Goal: Information Seeking & Learning: Learn about a topic

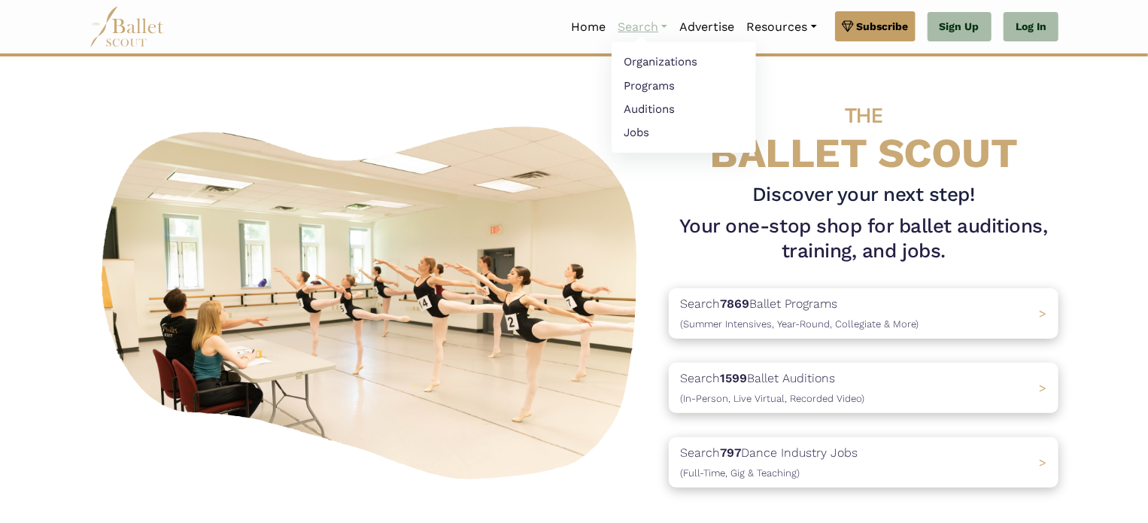
click at [620, 26] on link "Search" at bounding box center [642, 27] width 62 height 32
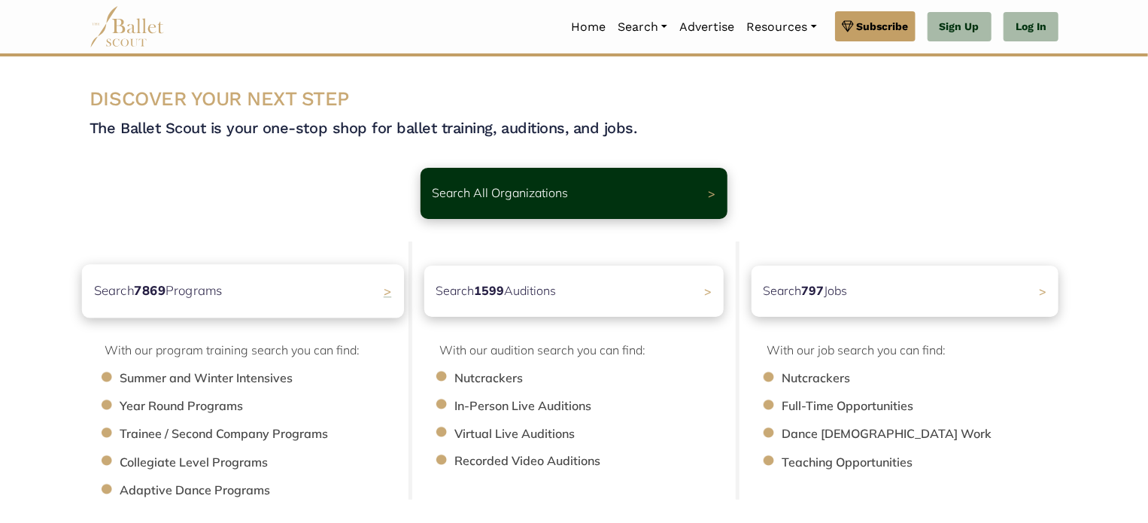
click at [193, 299] on p "Search 7869 Programs" at bounding box center [158, 291] width 129 height 20
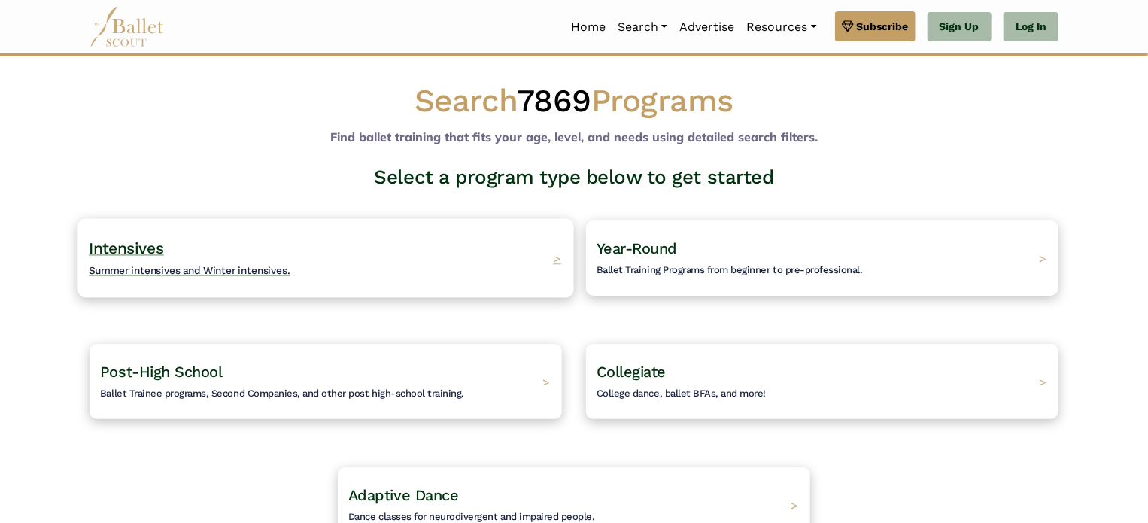
click at [184, 259] on h4 "Intensives Summer intensives and Winter intensives." at bounding box center [190, 258] width 202 height 41
click at [268, 276] on h4 "Intensives Summer intensives and Winter intensives." at bounding box center [190, 258] width 202 height 41
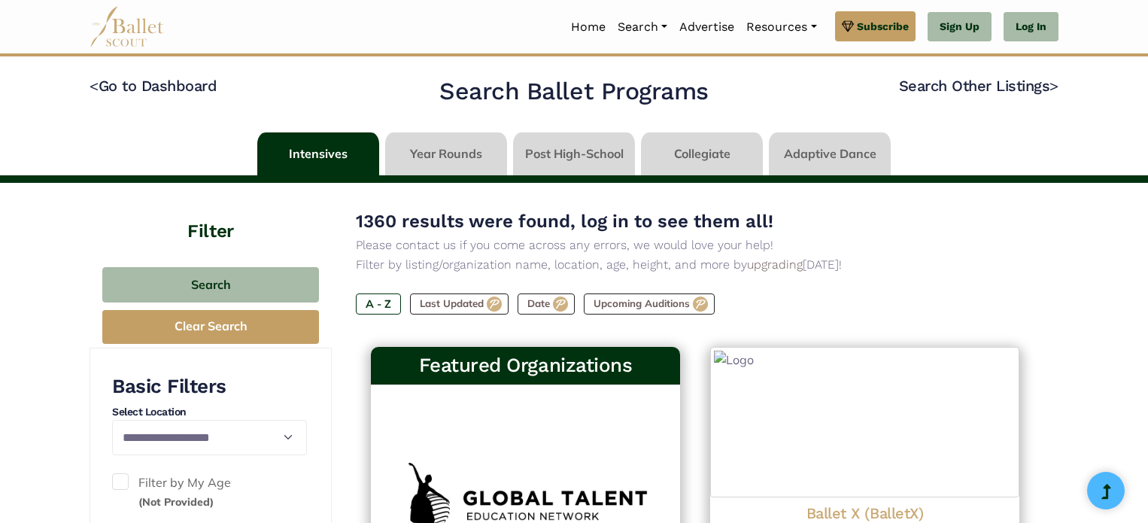
click at [171, 243] on h4 "Filter" at bounding box center [210, 214] width 242 height 62
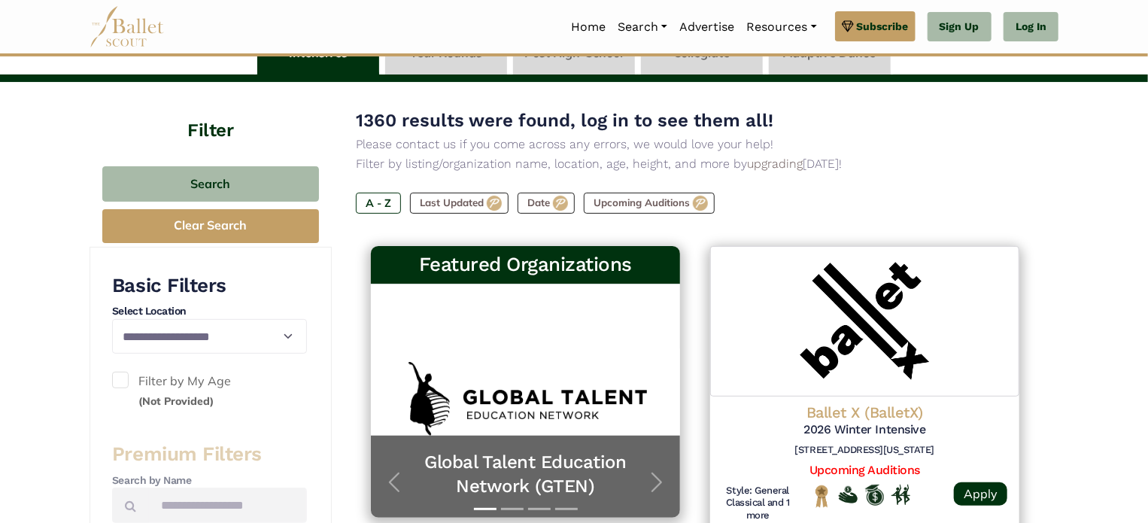
scroll to position [75, 0]
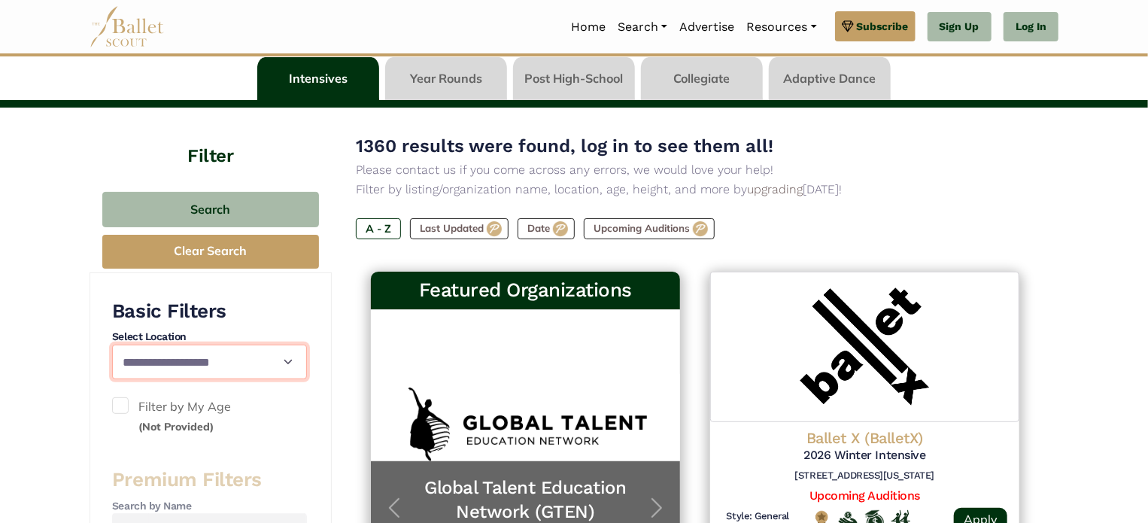
click at [202, 362] on select "**********" at bounding box center [209, 361] width 195 height 35
click at [118, 410] on span at bounding box center [120, 405] width 17 height 17
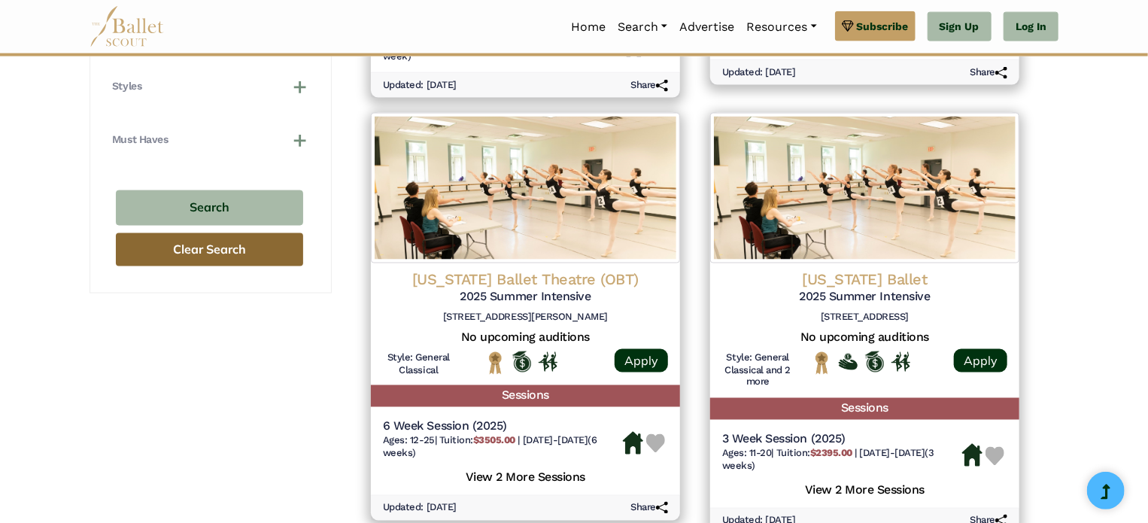
scroll to position [1053, 0]
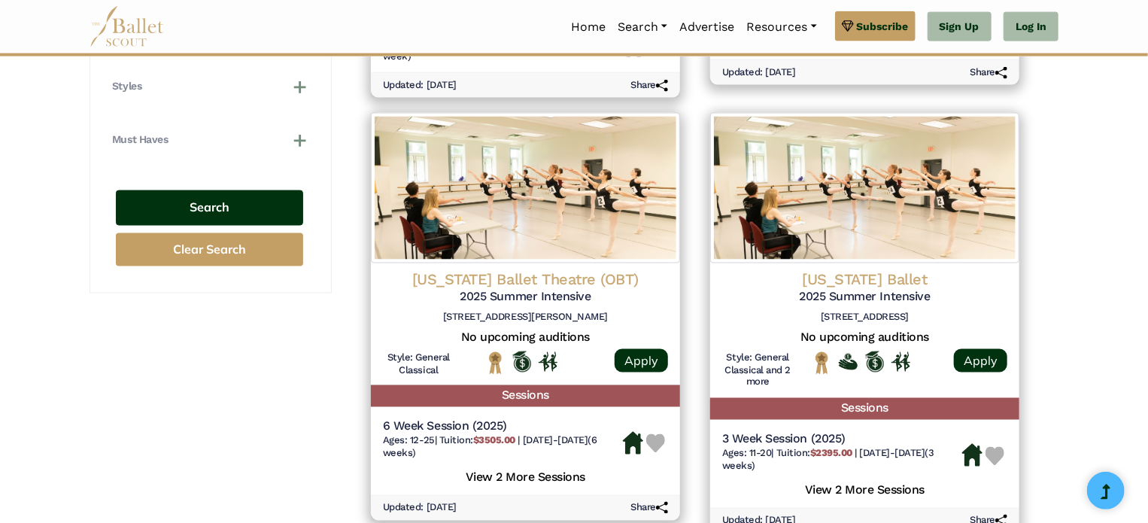
click at [252, 211] on button "Search" at bounding box center [209, 207] width 187 height 35
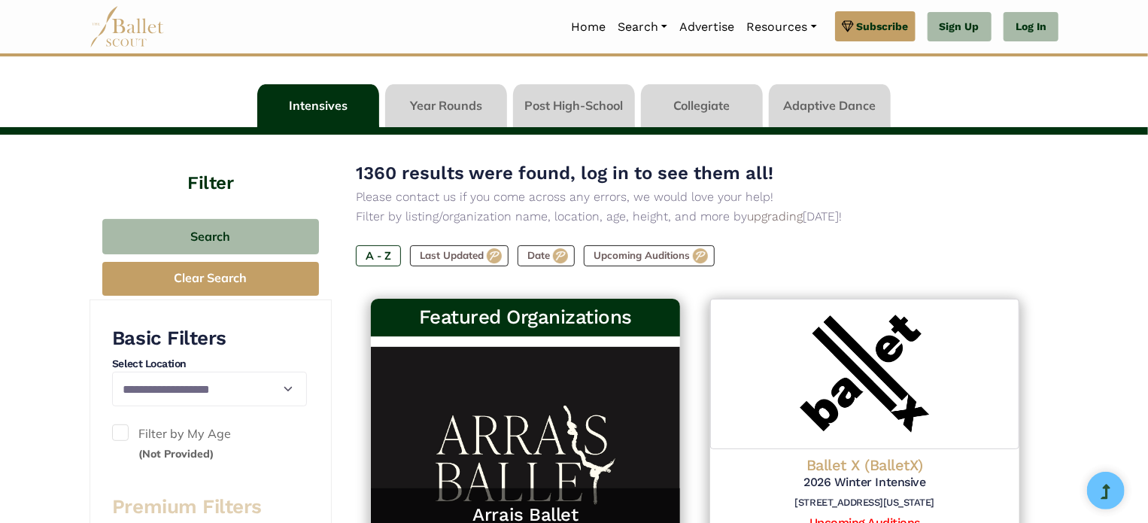
scroll to position [75, 0]
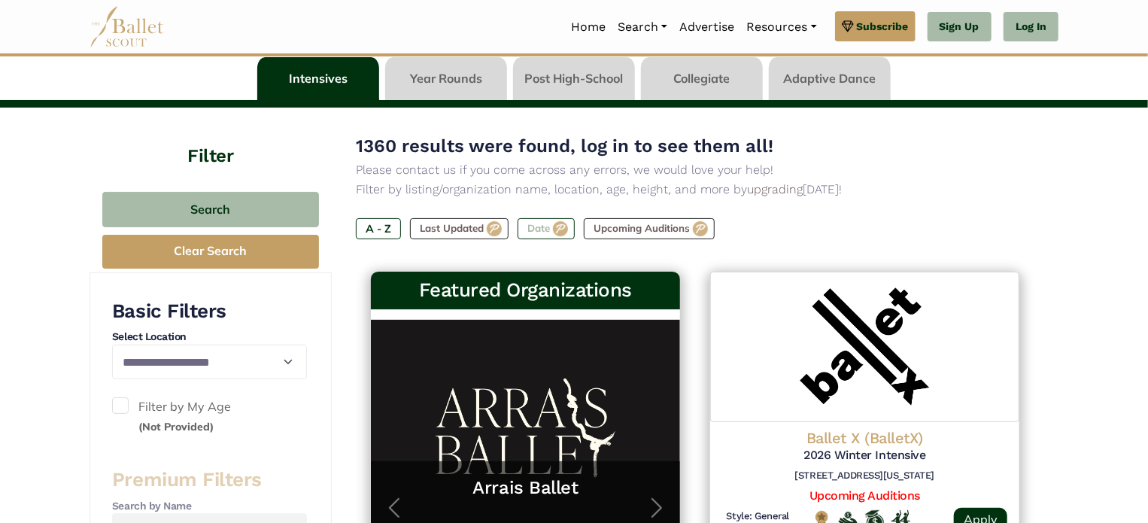
click at [557, 224] on label "Date" at bounding box center [545, 228] width 57 height 21
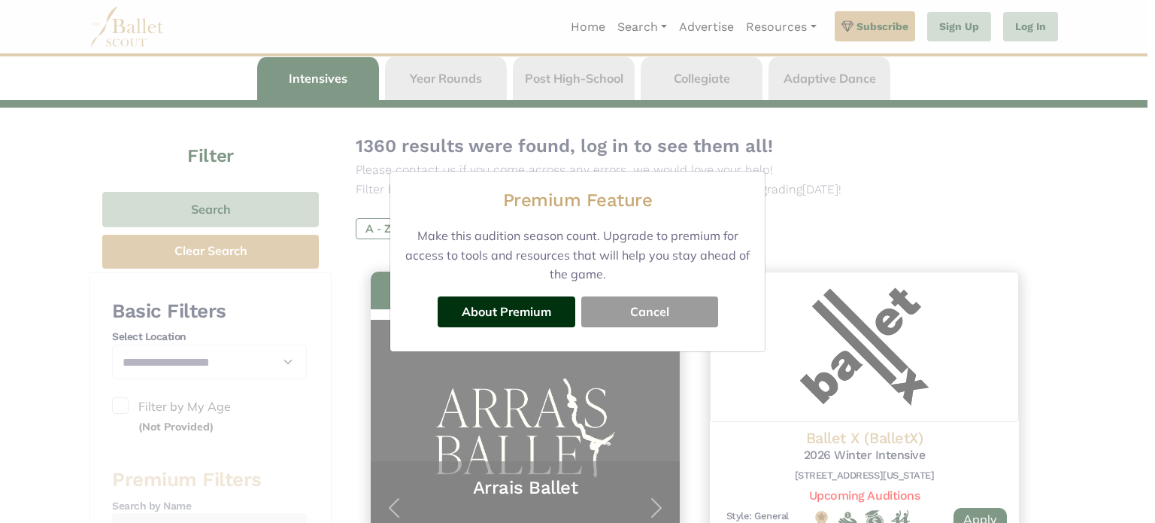
click at [625, 319] on button "Cancel" at bounding box center [649, 311] width 137 height 30
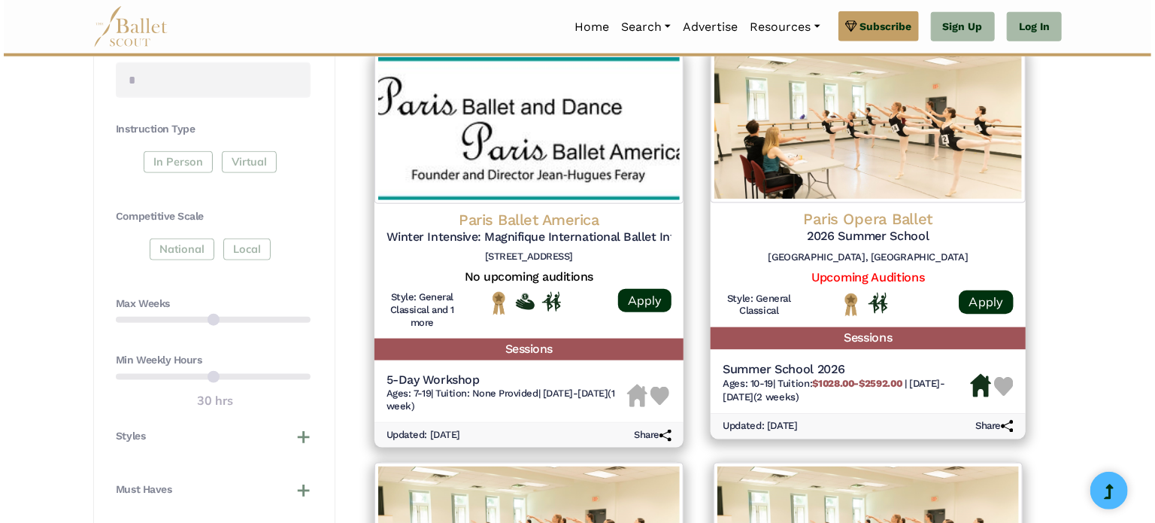
scroll to position [677, 0]
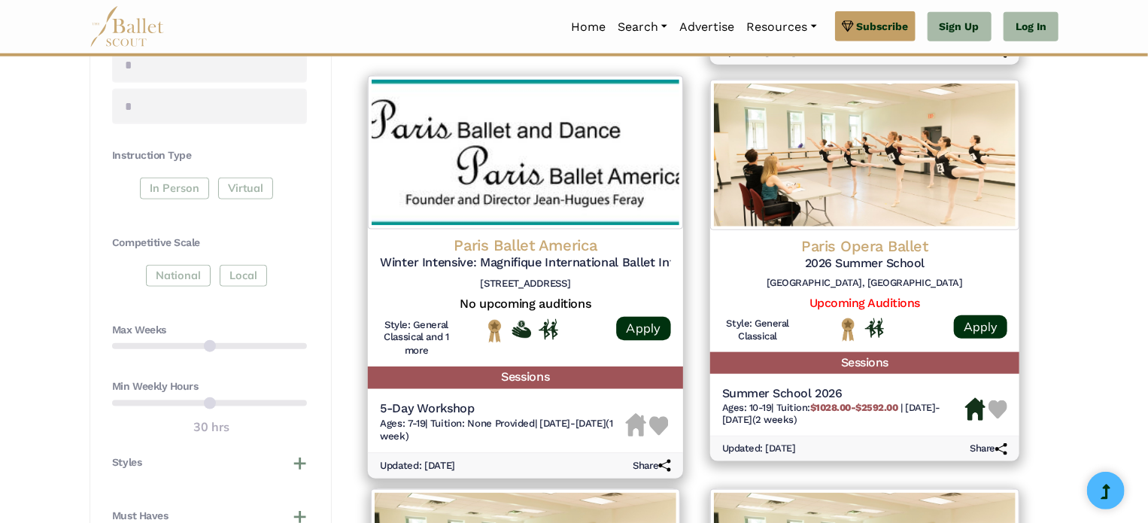
click at [425, 408] on h5 "5-Day Workshop" at bounding box center [503, 409] width 246 height 16
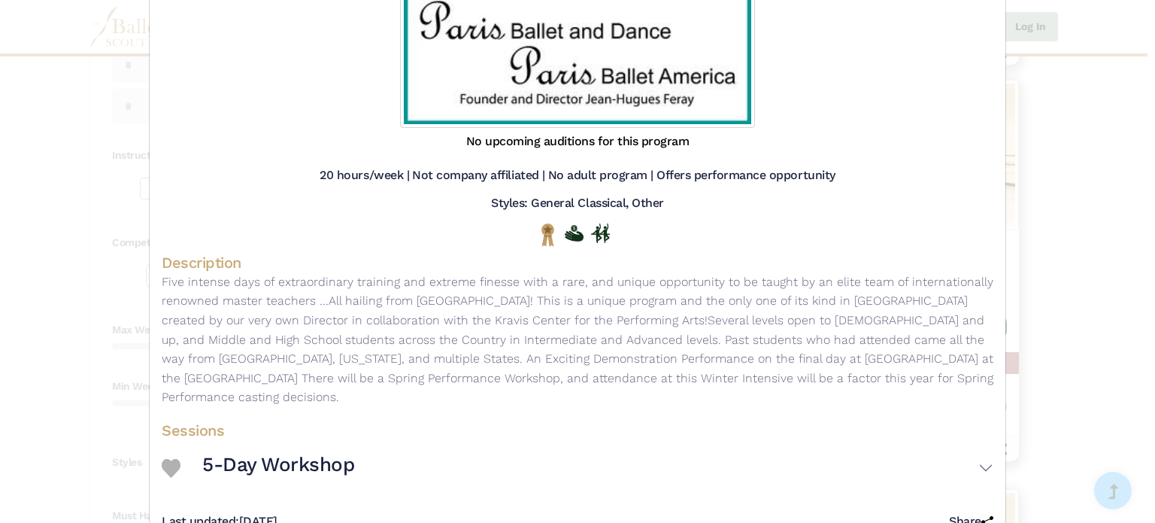
scroll to position [205, 0]
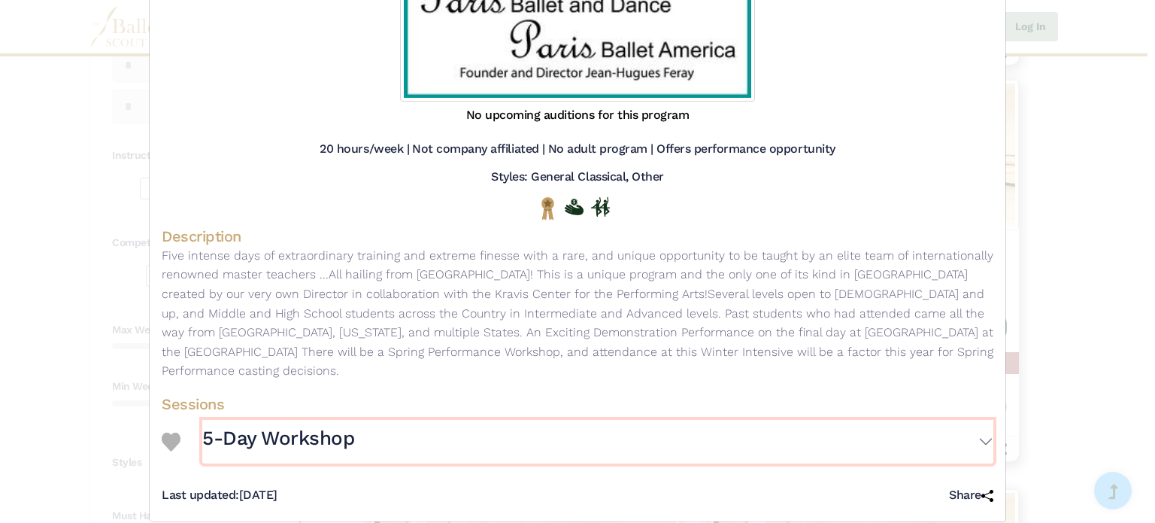
click at [262, 426] on h3 "5-Day Workshop" at bounding box center [278, 439] width 152 height 26
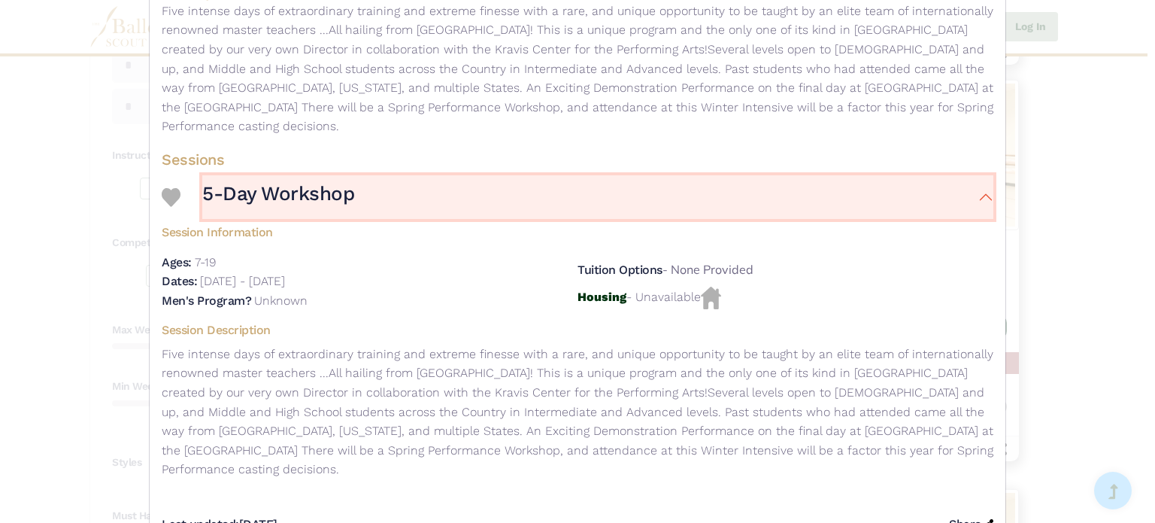
scroll to position [460, 0]
